Goal: Information Seeking & Learning: Understand process/instructions

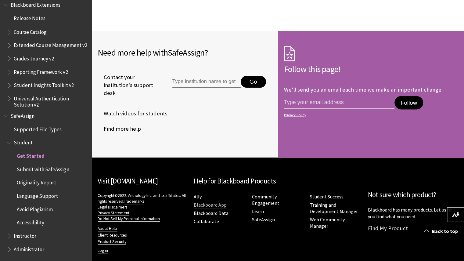
scroll to position [608, 0]
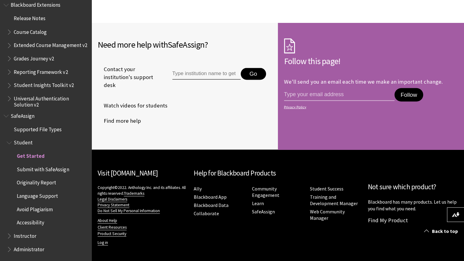
click at [45, 170] on span "Submit with SafeAssign" at bounding box center [43, 168] width 52 height 8
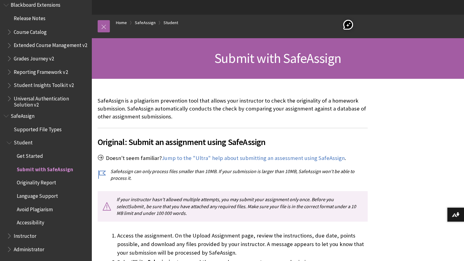
scroll to position [122, 0]
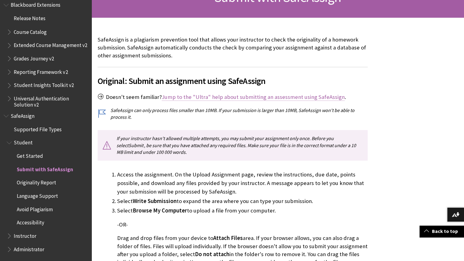
click at [221, 97] on link "Jump to the "Ultra" help about submitting an assessment using SafeAssign" at bounding box center [253, 96] width 183 height 7
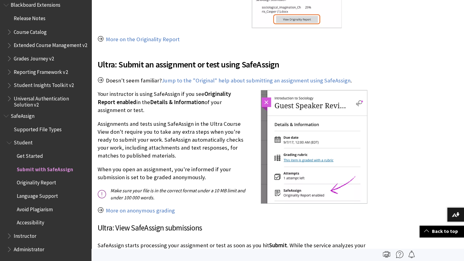
scroll to position [613, 0]
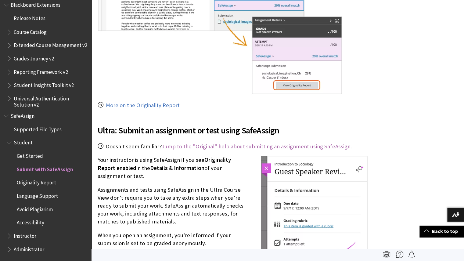
click at [215, 148] on link "Jump to the "Original" help about submitting an assignment using SafeAssign" at bounding box center [256, 146] width 189 height 7
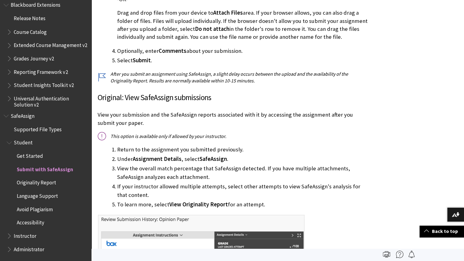
scroll to position [258, 0]
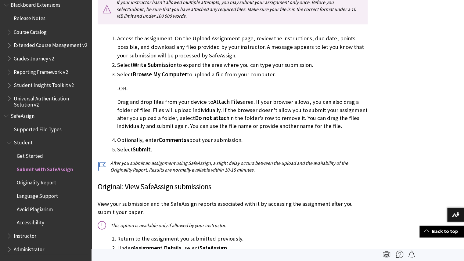
click at [25, 145] on span "Student" at bounding box center [23, 141] width 19 height 8
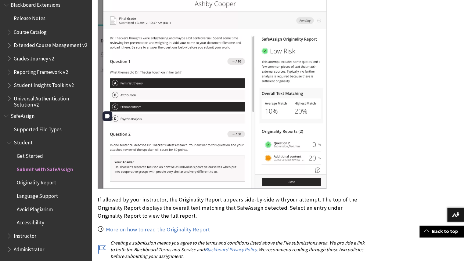
scroll to position [1038, 0]
